Goal: Information Seeking & Learning: Learn about a topic

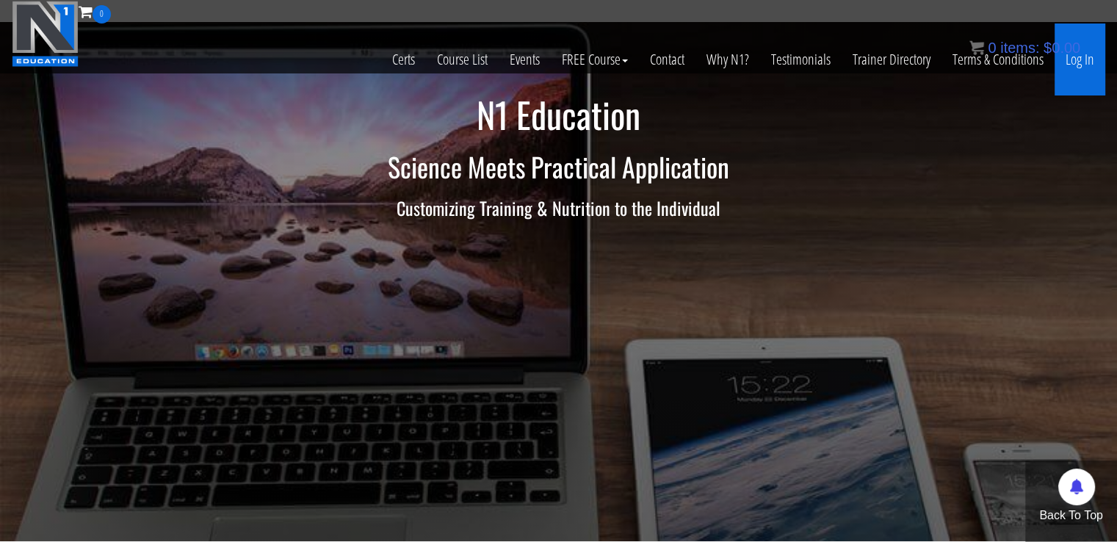
click at [1087, 62] on link "Log In" at bounding box center [1079, 59] width 51 height 72
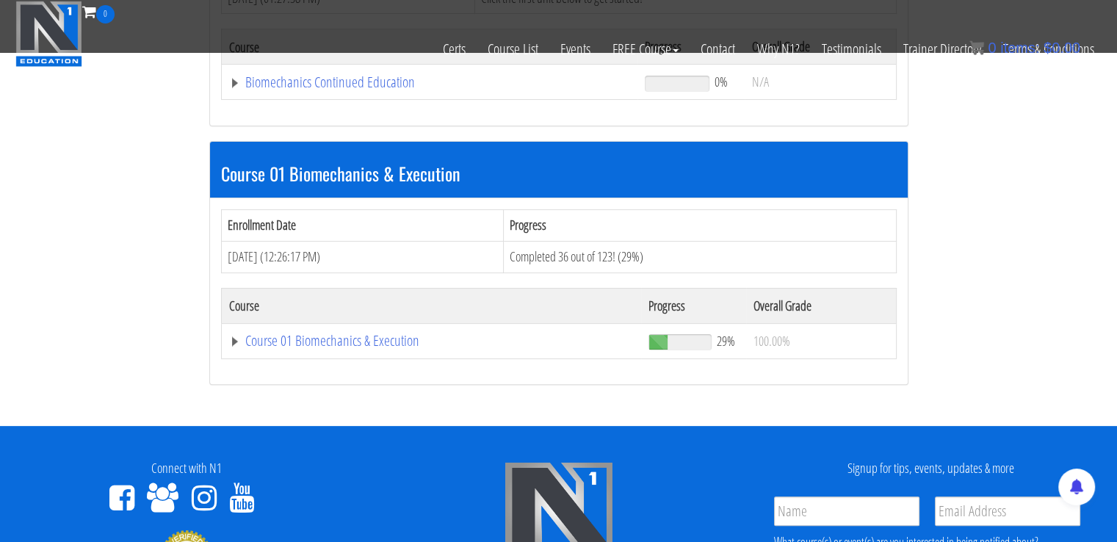
scroll to position [348, 0]
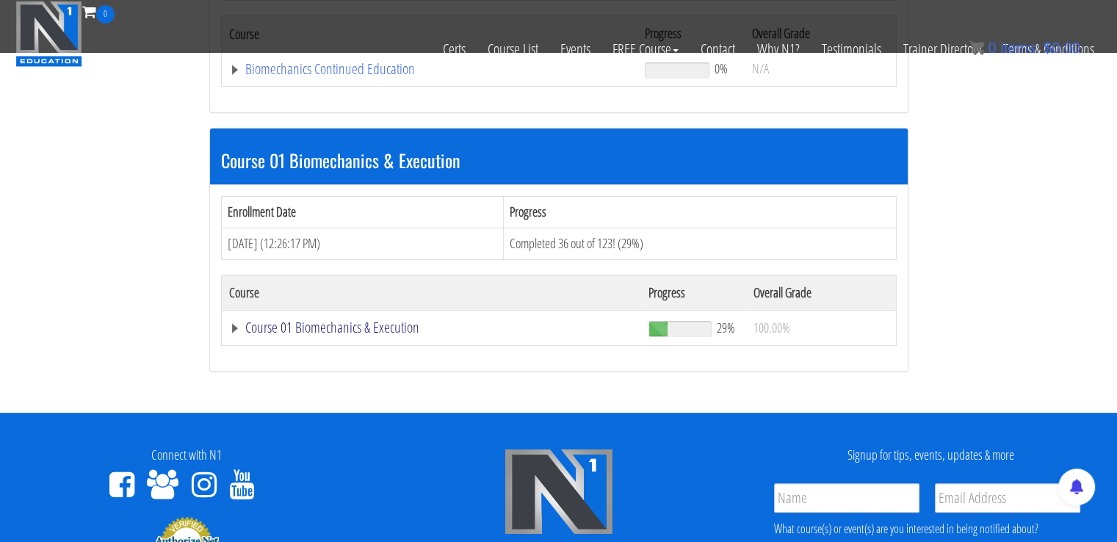
click at [382, 76] on link "Course 01 Biomechanics & Execution" at bounding box center [430, 69] width 402 height 15
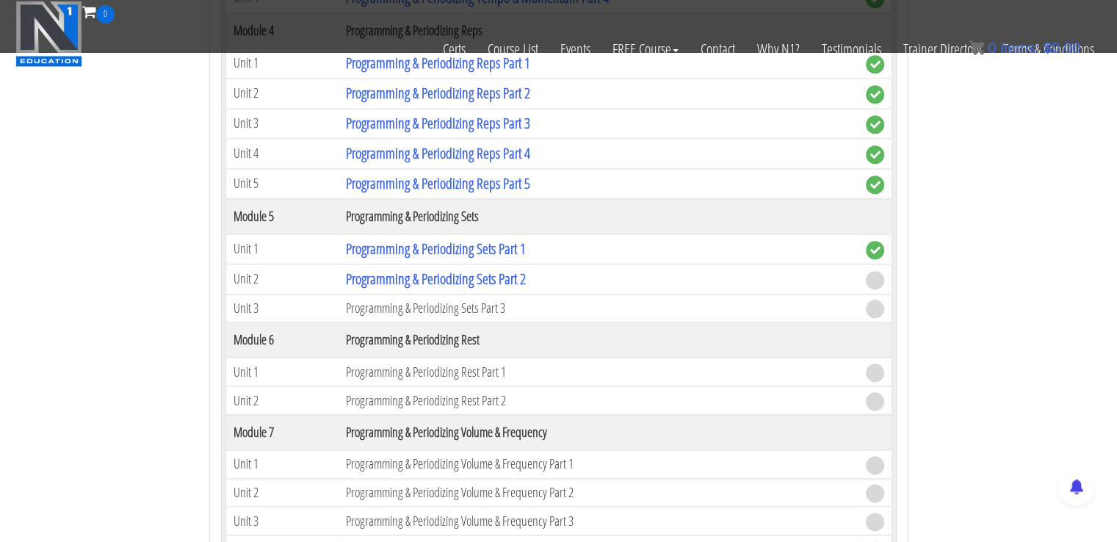
scroll to position [1700, 0]
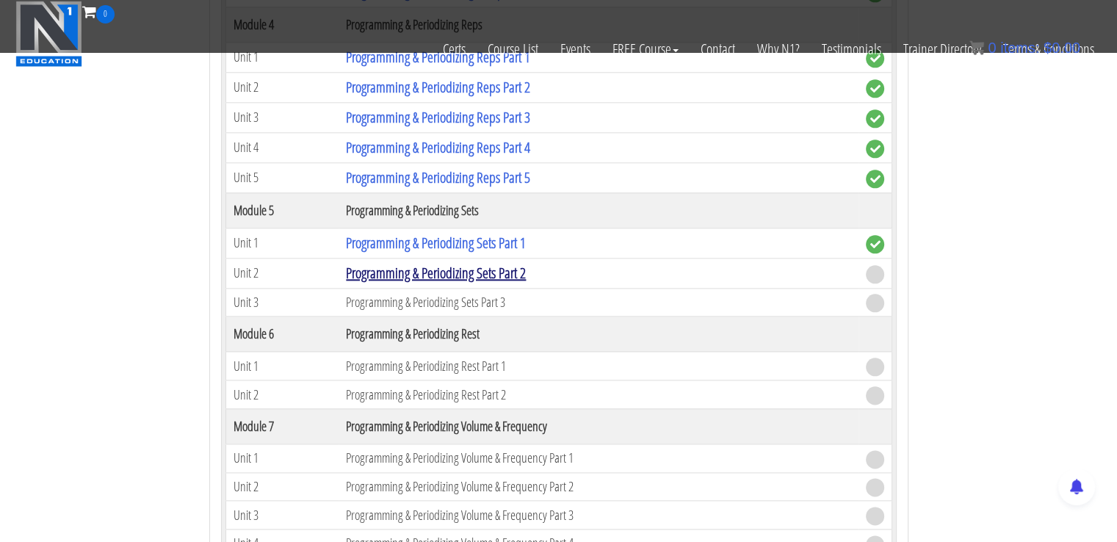
click at [507, 263] on link "Programming & Periodizing Sets Part 2" at bounding box center [436, 273] width 180 height 20
click at [410, 266] on link "Programming & Periodizing Sets Part 2" at bounding box center [436, 273] width 180 height 20
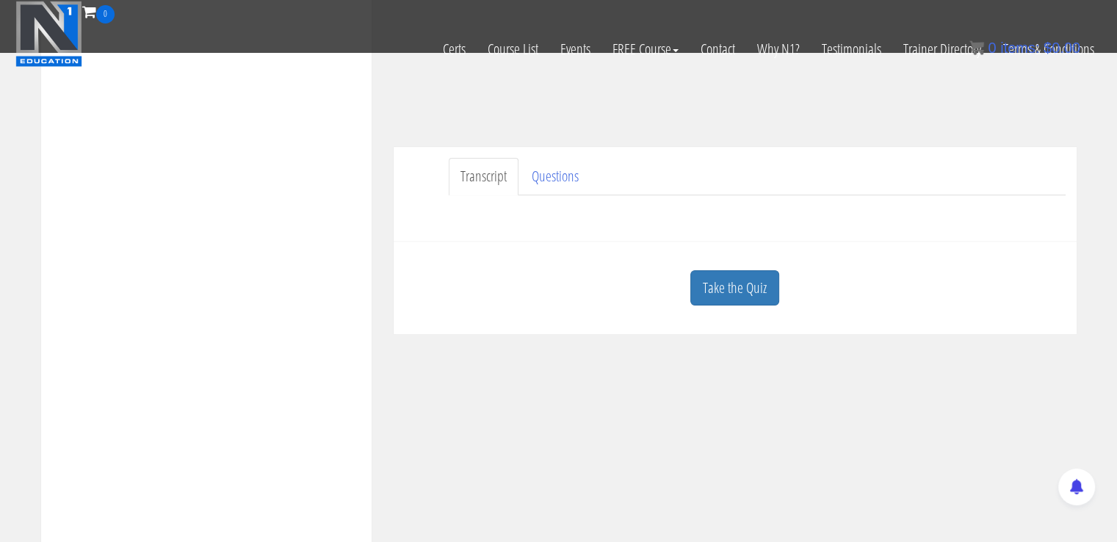
scroll to position [361, 0]
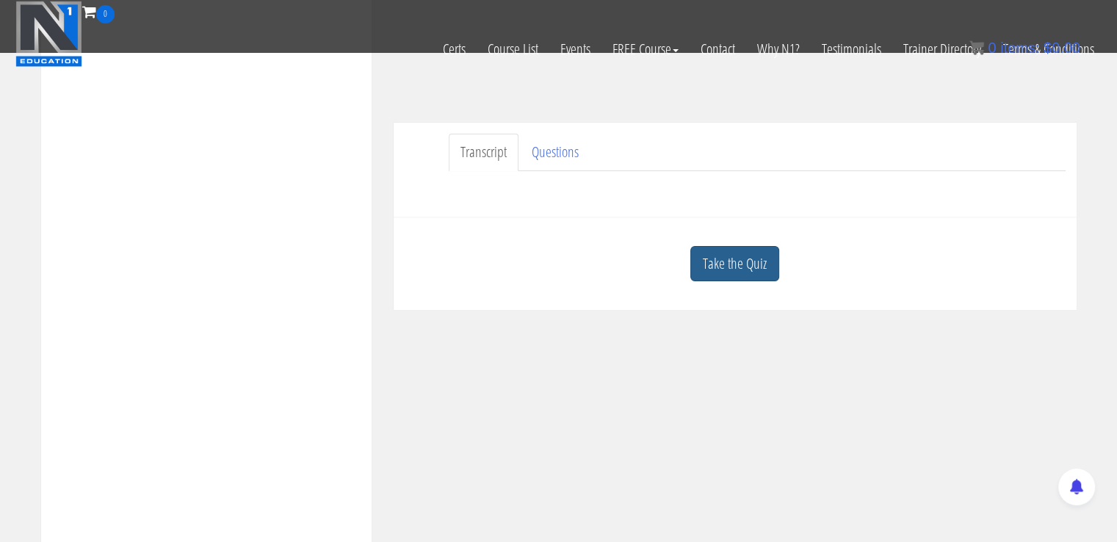
drag, startPoint x: 689, startPoint y: 261, endPoint x: 706, endPoint y: 262, distance: 17.7
click at [706, 262] on div "Take the Quiz" at bounding box center [735, 263] width 661 height 71
click at [706, 262] on link "Take the Quiz" at bounding box center [734, 264] width 89 height 36
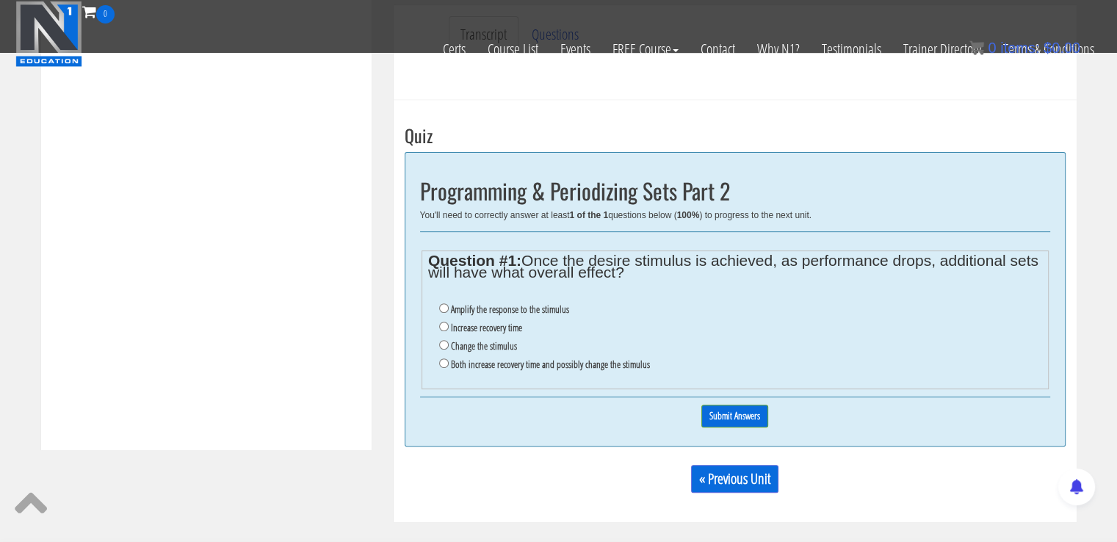
scroll to position [480, 0]
click at [519, 363] on label "Both increase recovery time and possibly change the stimulus" at bounding box center [550, 363] width 199 height 12
click at [449, 363] on input "Both increase recovery time and possibly change the stimulus" at bounding box center [444, 362] width 10 height 10
radio input "true"
click at [718, 417] on input "Submit Answers" at bounding box center [734, 414] width 67 height 23
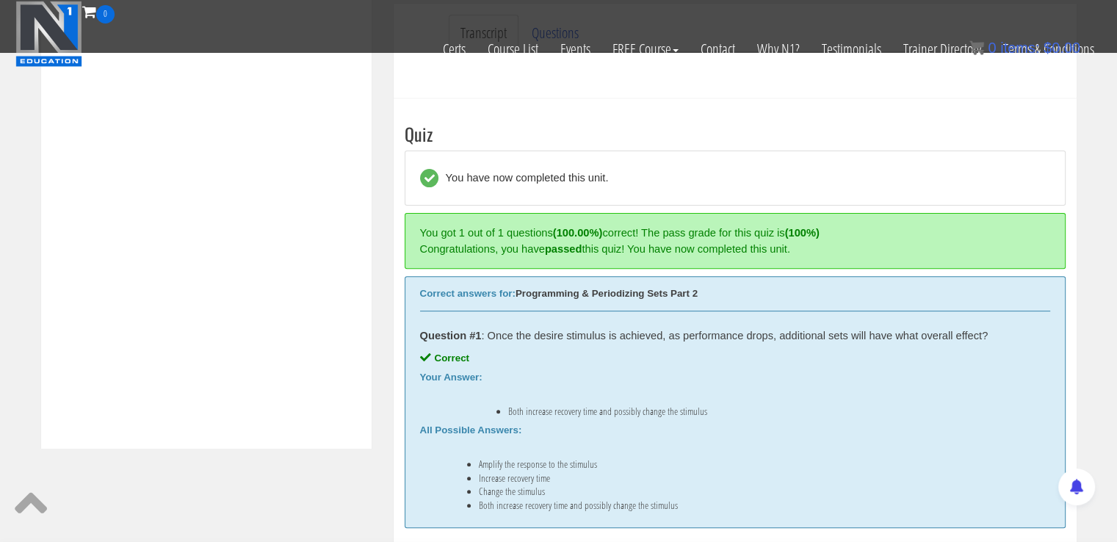
scroll to position [557, 0]
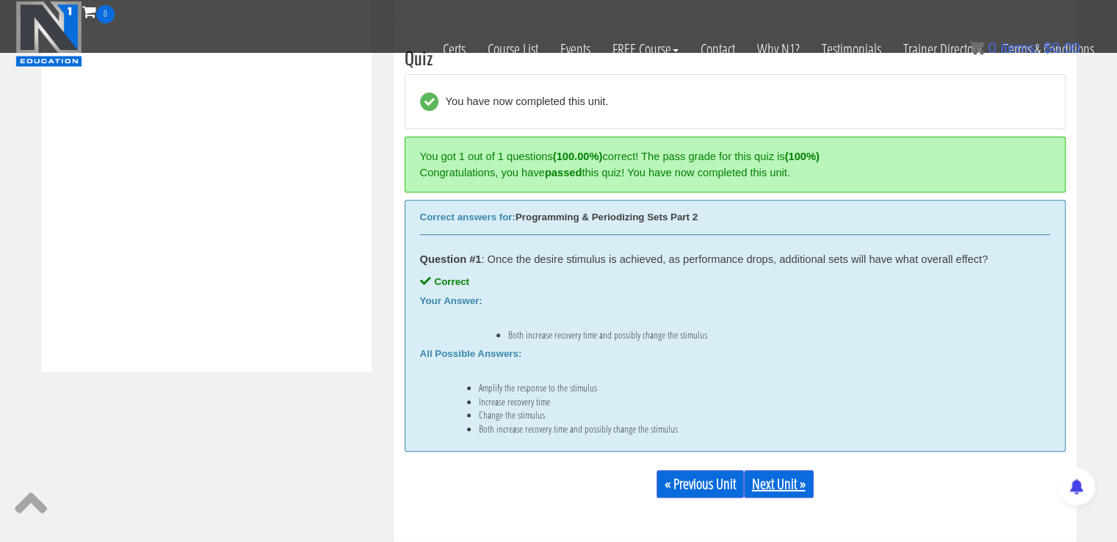
click at [760, 485] on link "Next Unit »" at bounding box center [779, 484] width 70 height 28
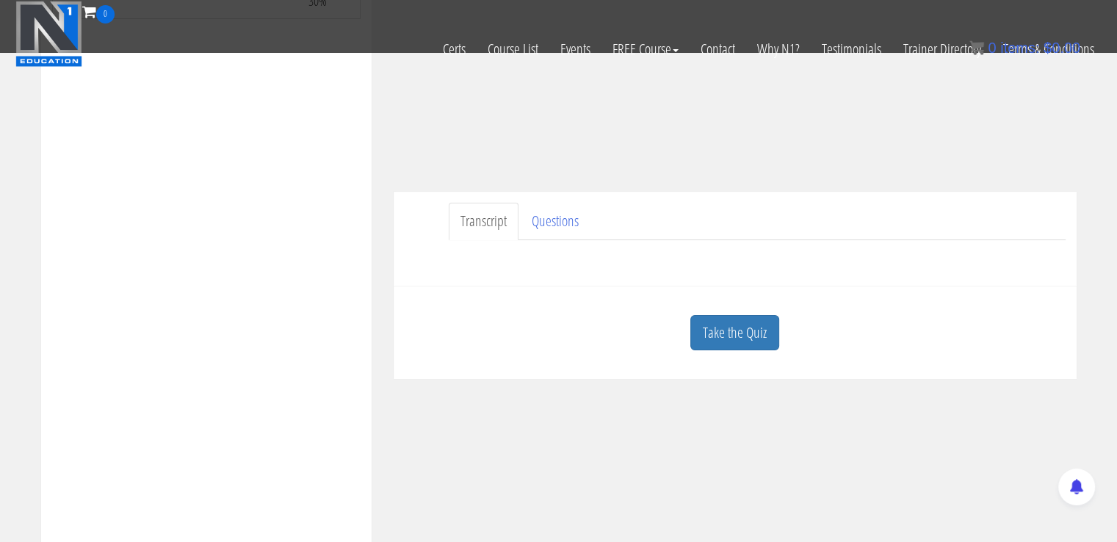
scroll to position [302, 0]
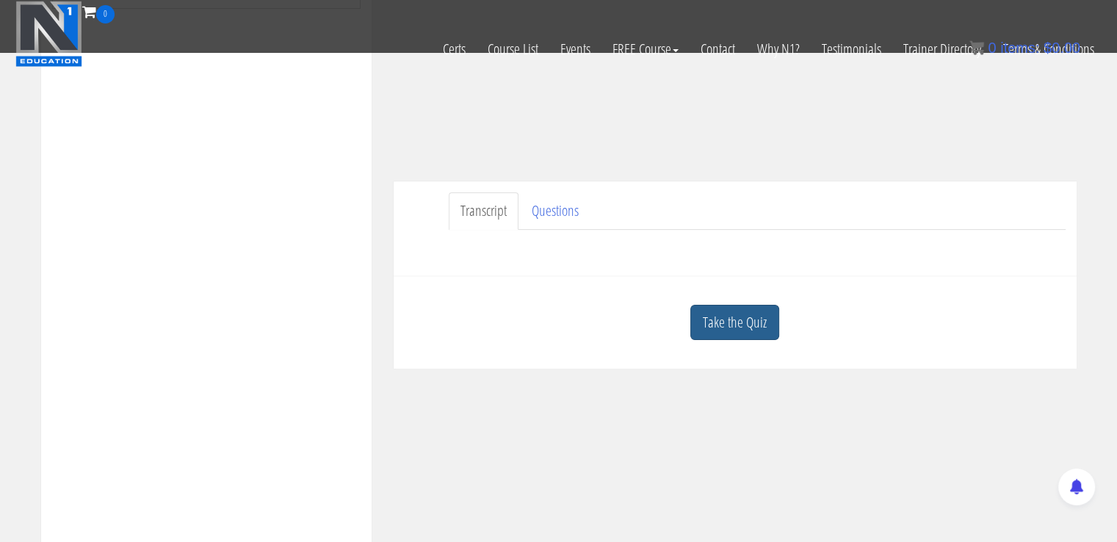
click at [742, 321] on link "Take the Quiz" at bounding box center [734, 323] width 89 height 36
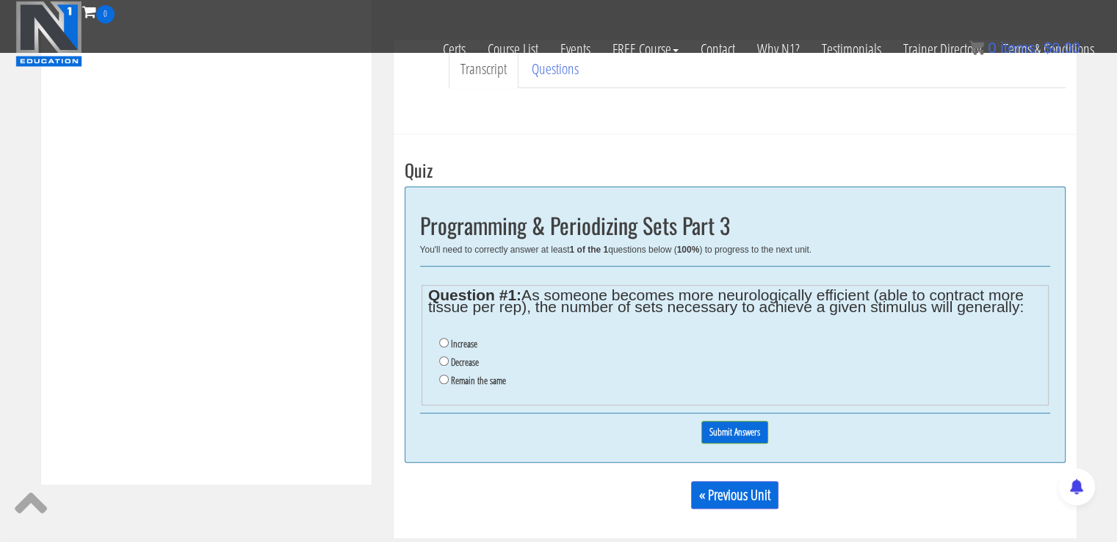
scroll to position [452, 0]
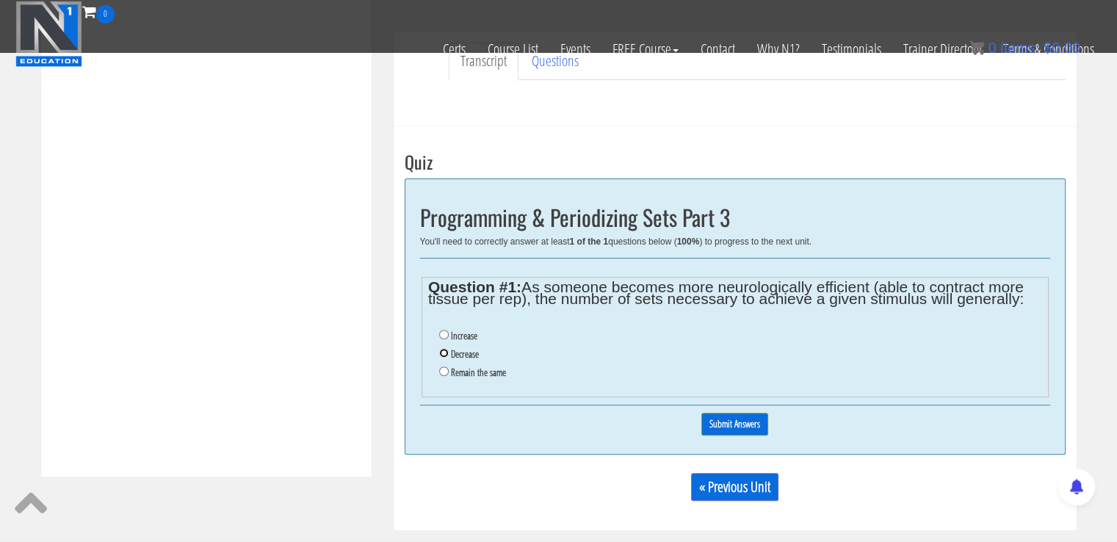
click at [445, 353] on input "Decrease" at bounding box center [444, 353] width 10 height 10
radio input "true"
click at [728, 423] on input "Submit Answers" at bounding box center [734, 424] width 67 height 23
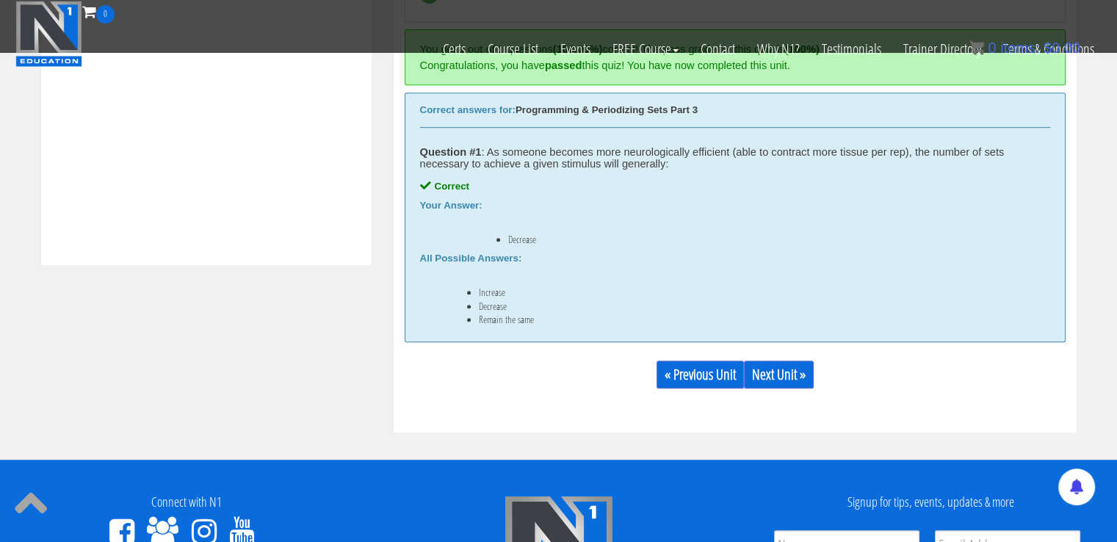
scroll to position [694, 0]
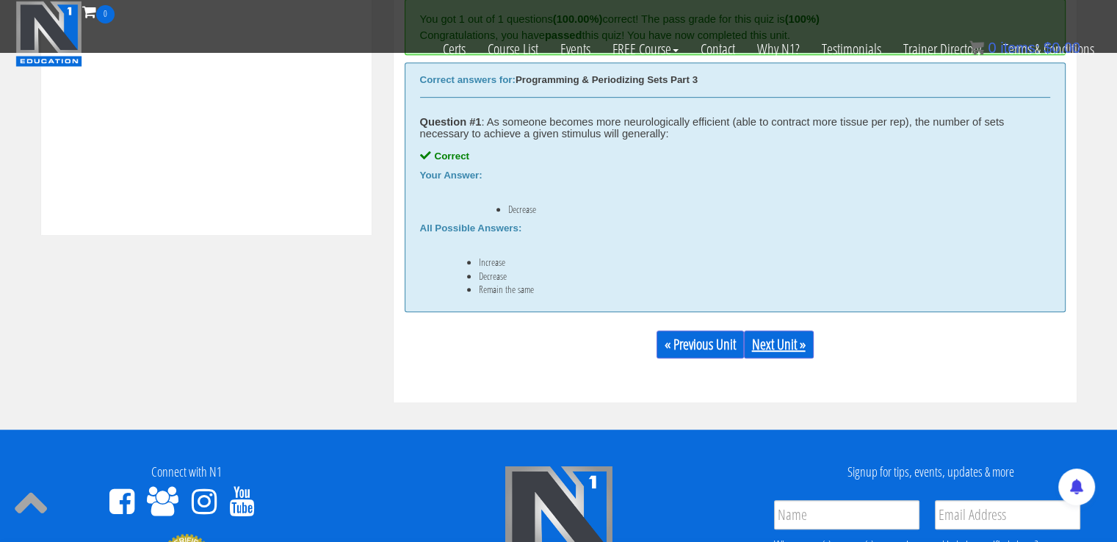
click at [774, 354] on link "Next Unit »" at bounding box center [779, 344] width 70 height 28
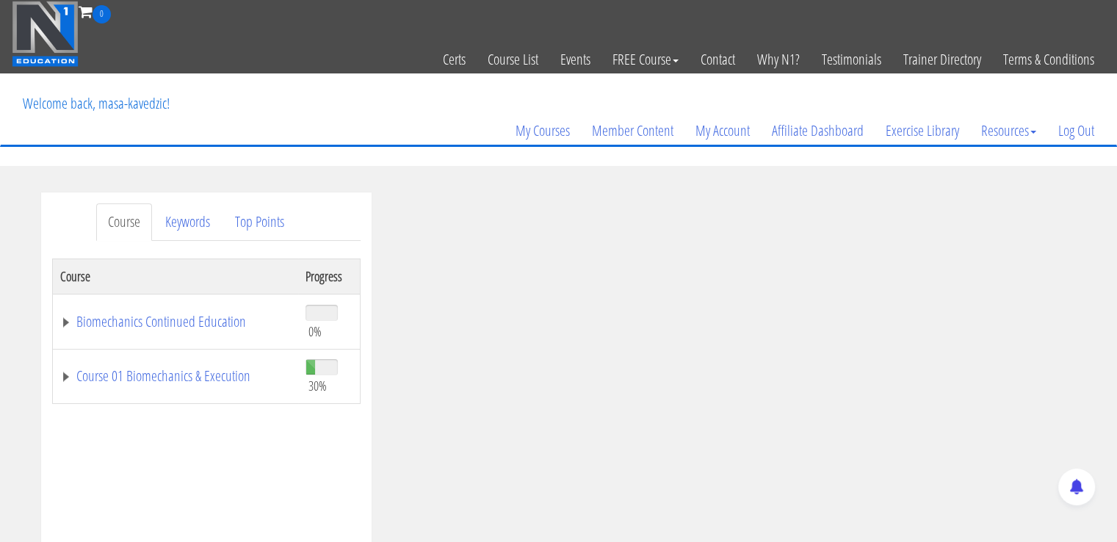
scroll to position [115, 0]
